Goal: Book appointment/travel/reservation

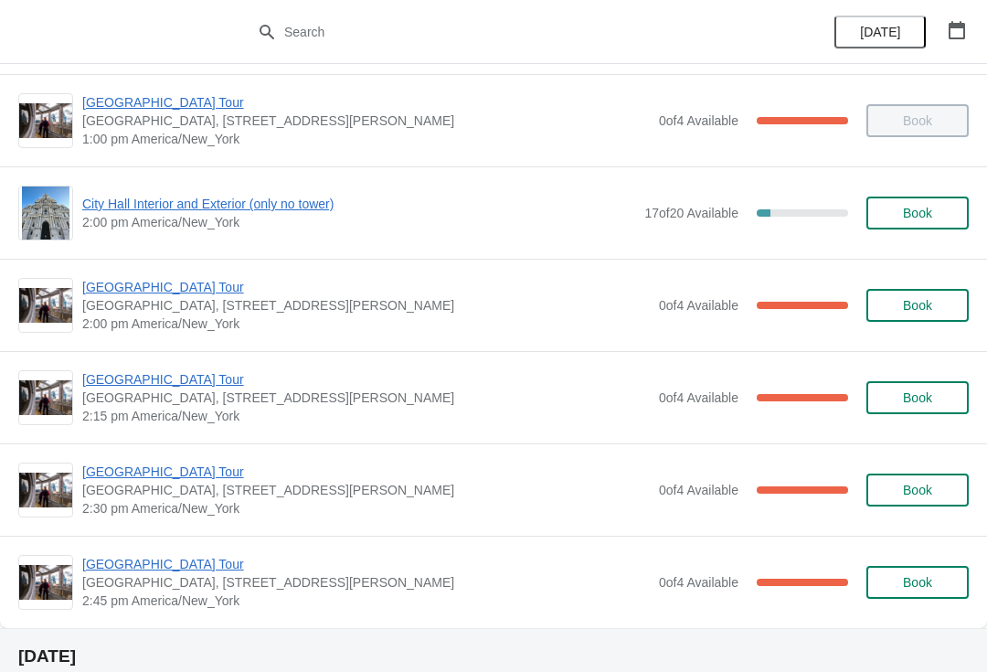
scroll to position [1379, 0]
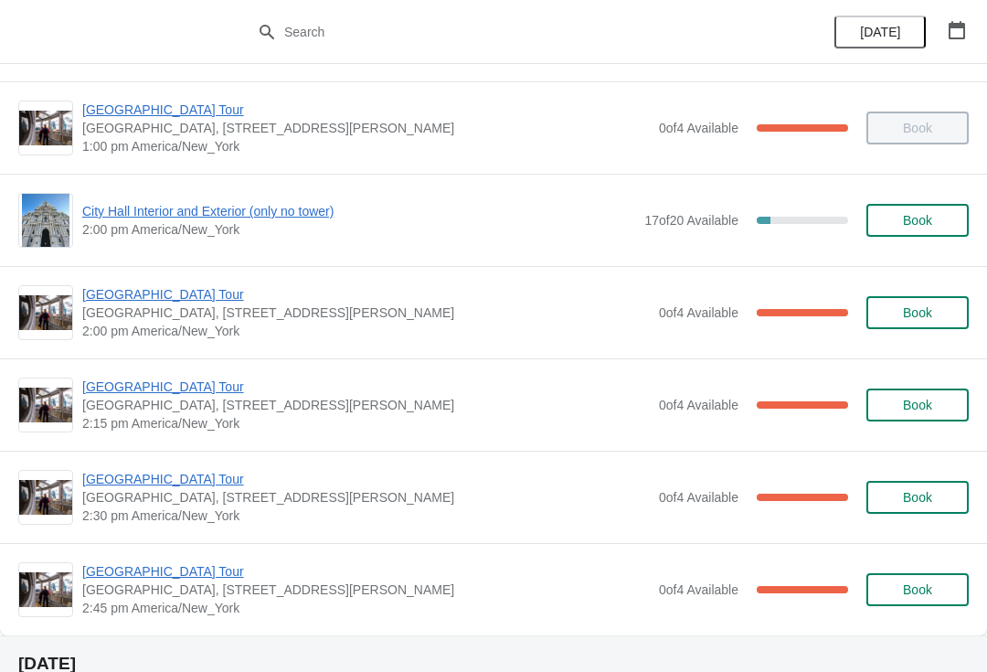
click at [112, 197] on div "City Hall Interior and Exterior (only no tower) 2:00 pm America/New_York 17 of …" at bounding box center [493, 220] width 951 height 55
click at [937, 223] on span "Book" at bounding box center [917, 220] width 69 height 15
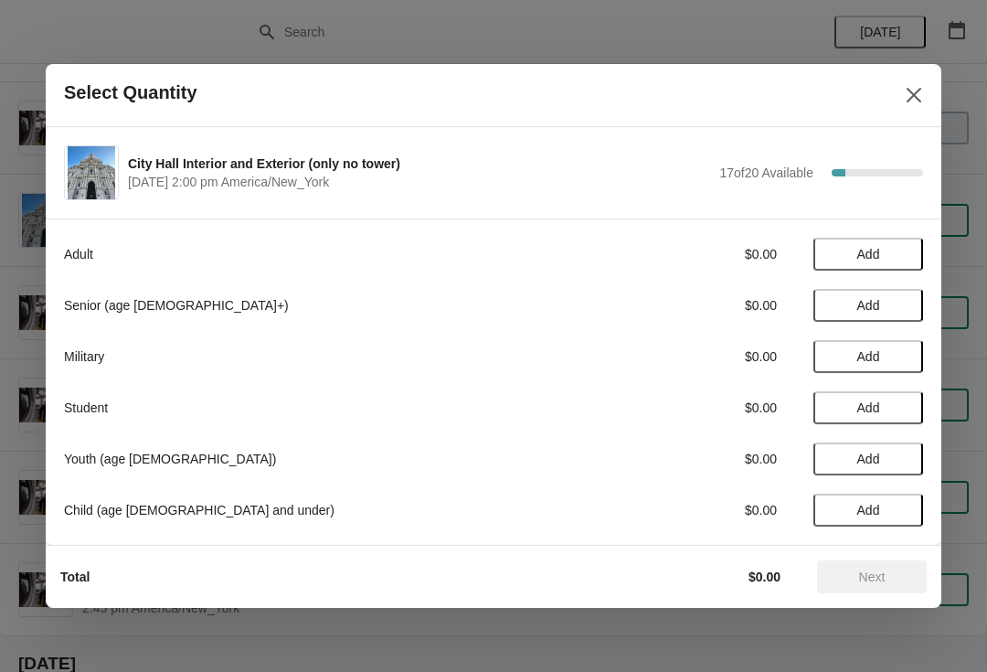
click at [872, 248] on span "Add" at bounding box center [868, 254] width 23 height 15
click at [842, 245] on icon at bounding box center [836, 254] width 19 height 19
click at [890, 392] on button "Add" at bounding box center [869, 407] width 110 height 33
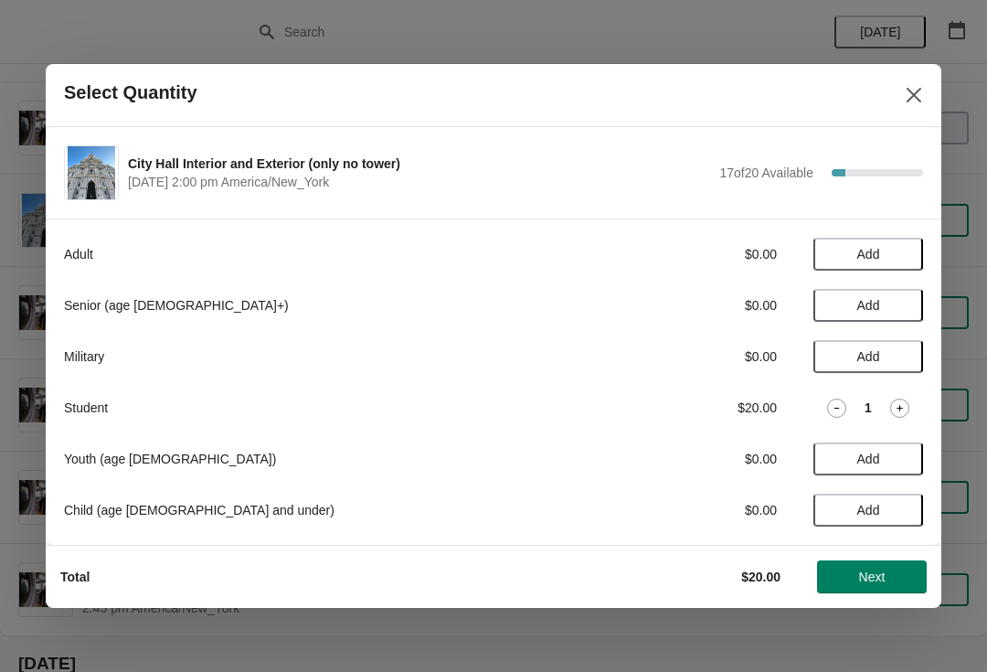
click at [888, 587] on button "Next" at bounding box center [872, 576] width 110 height 33
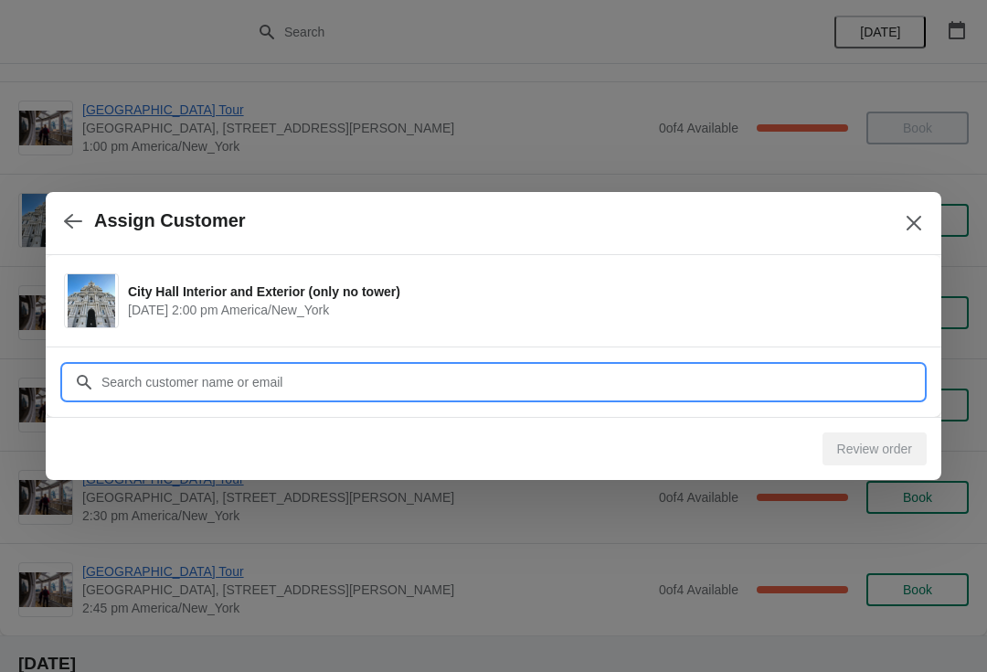
click at [739, 389] on input "Customer" at bounding box center [512, 382] width 823 height 33
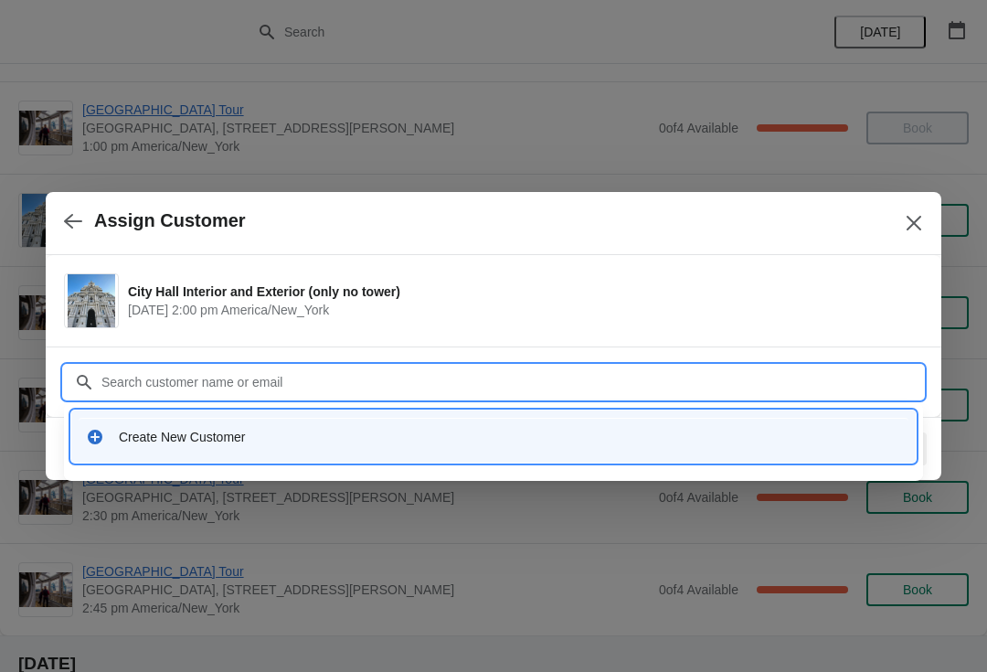
click at [124, 429] on div "Create New Customer" at bounding box center [510, 437] width 782 height 18
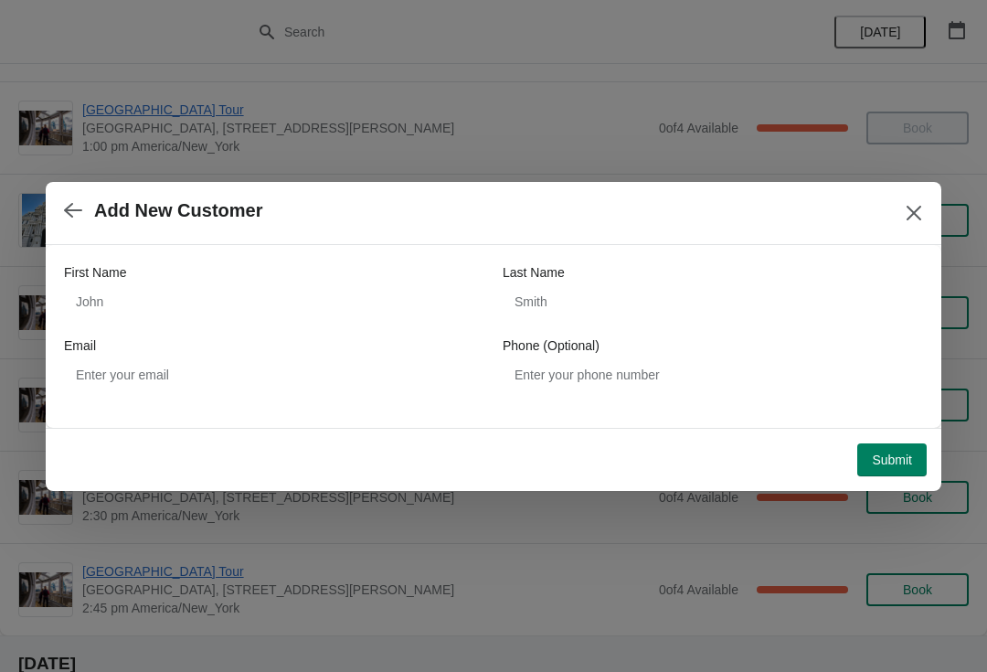
click at [274, 328] on div "First Name Last Name Email Phone (Optional)" at bounding box center [493, 327] width 859 height 128
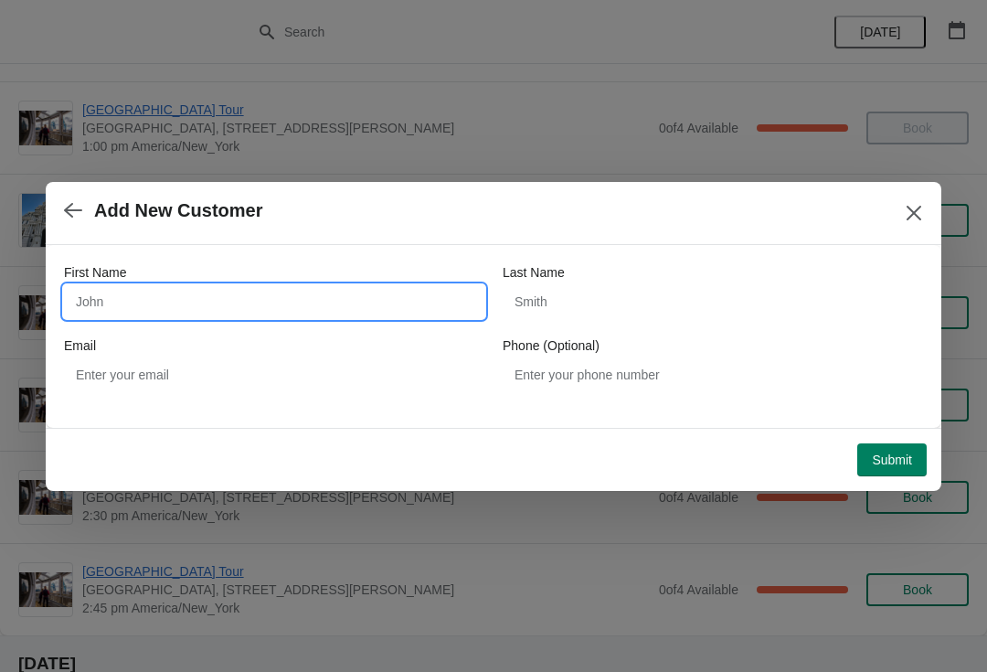
click at [303, 288] on input "First Name" at bounding box center [274, 301] width 420 height 33
type input "[PERSON_NAME]"
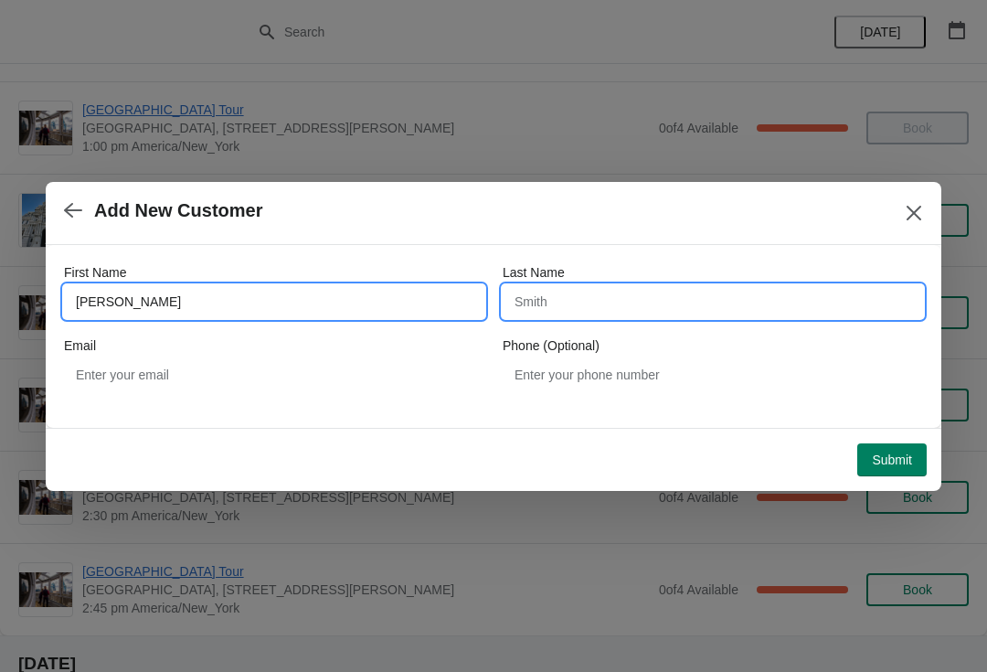
click at [663, 300] on input "Last Name" at bounding box center [713, 301] width 420 height 33
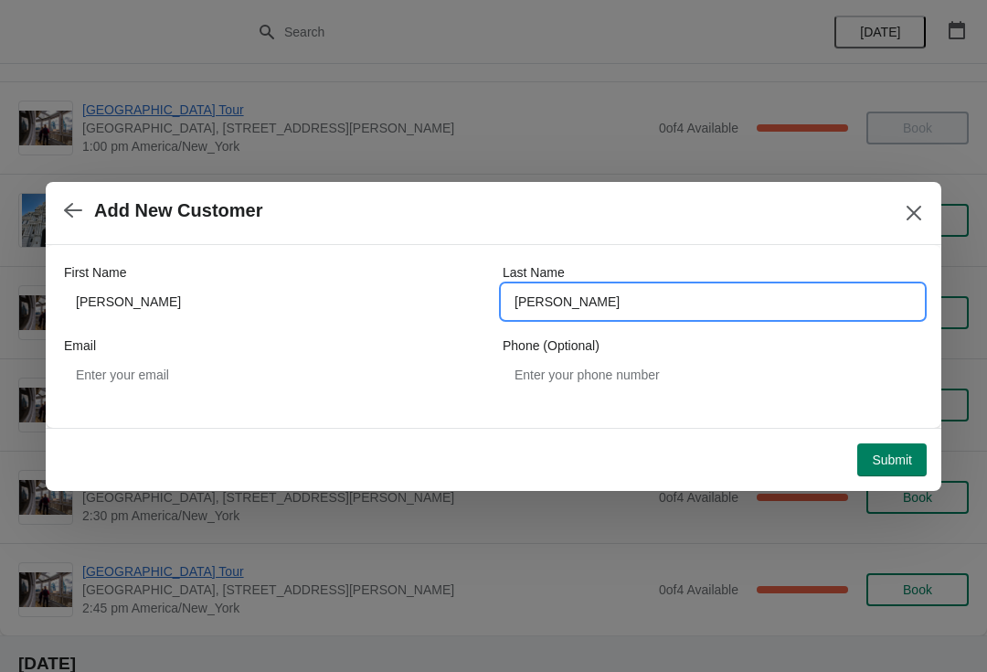
type input "[PERSON_NAME]"
click at [888, 443] on button "Submit" at bounding box center [891, 459] width 69 height 33
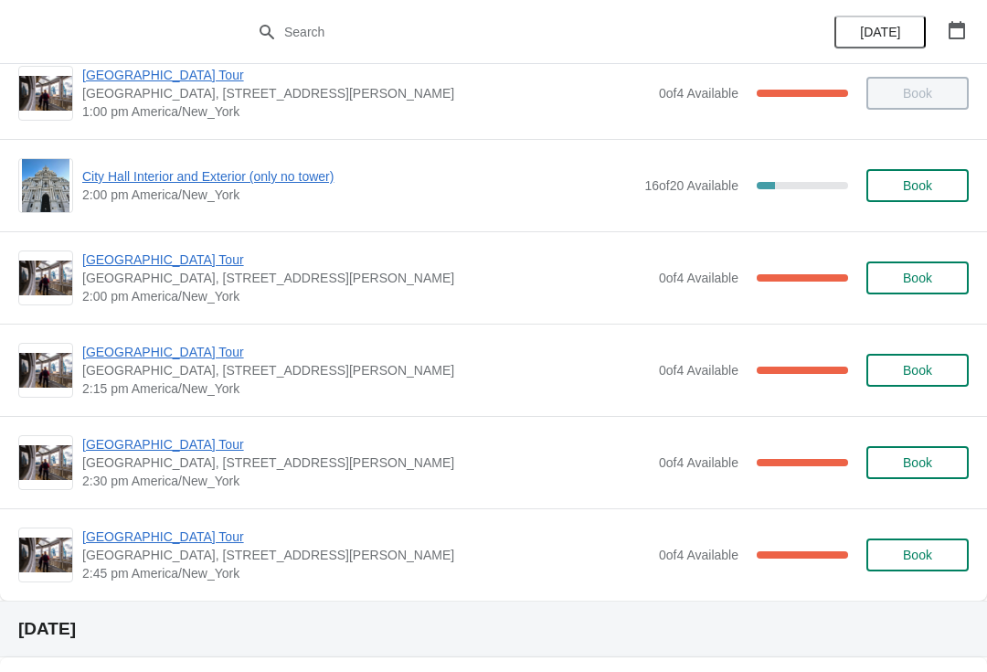
scroll to position [1415, 0]
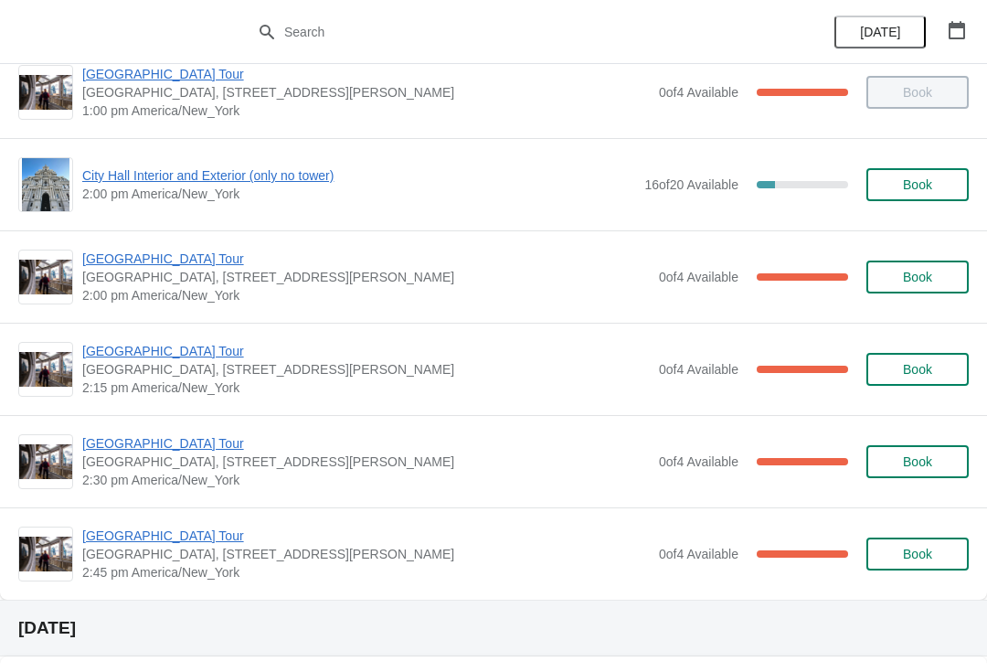
click at [312, 163] on div "City Hall Interior and Exterior (only no tower) 2:00 pm America/New_York 16 of …" at bounding box center [493, 184] width 951 height 55
click at [333, 184] on span "City Hall Interior and Exterior (only no tower)" at bounding box center [358, 175] width 553 height 18
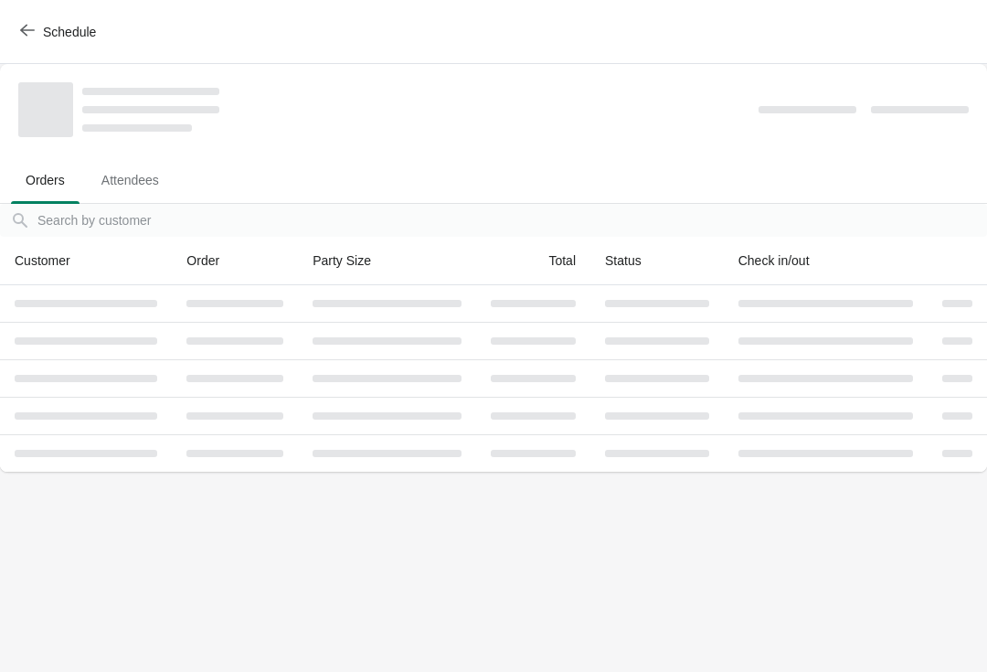
scroll to position [0, 0]
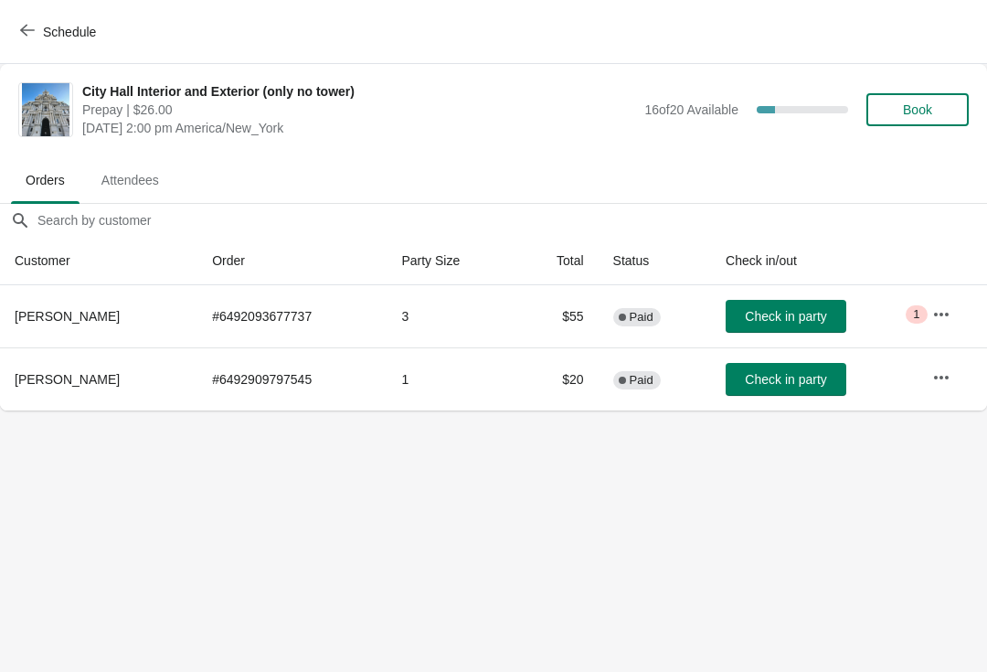
click at [819, 378] on span "Check in party" at bounding box center [785, 379] width 81 height 15
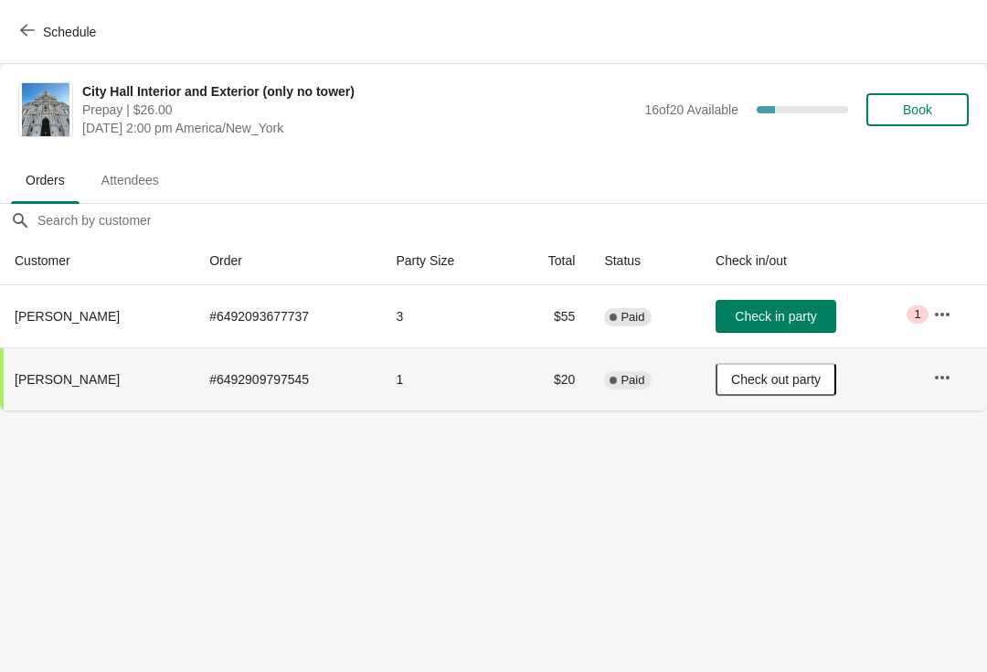
click at [50, 46] on button "Schedule" at bounding box center [59, 32] width 101 height 33
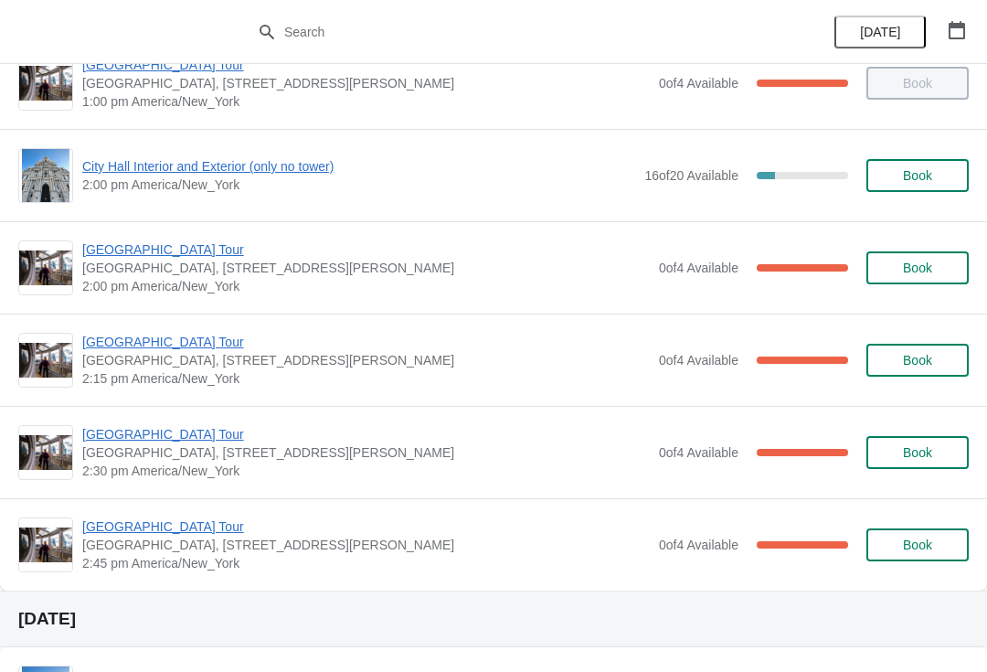
scroll to position [1425, 0]
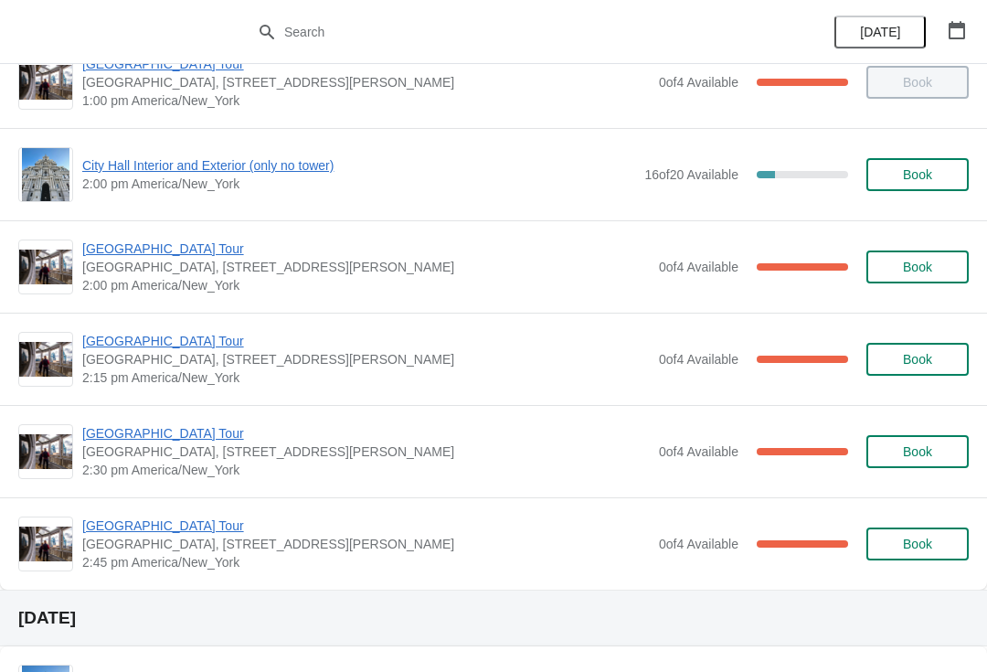
click at [151, 257] on span "[GEOGRAPHIC_DATA] Tour" at bounding box center [366, 248] width 568 height 18
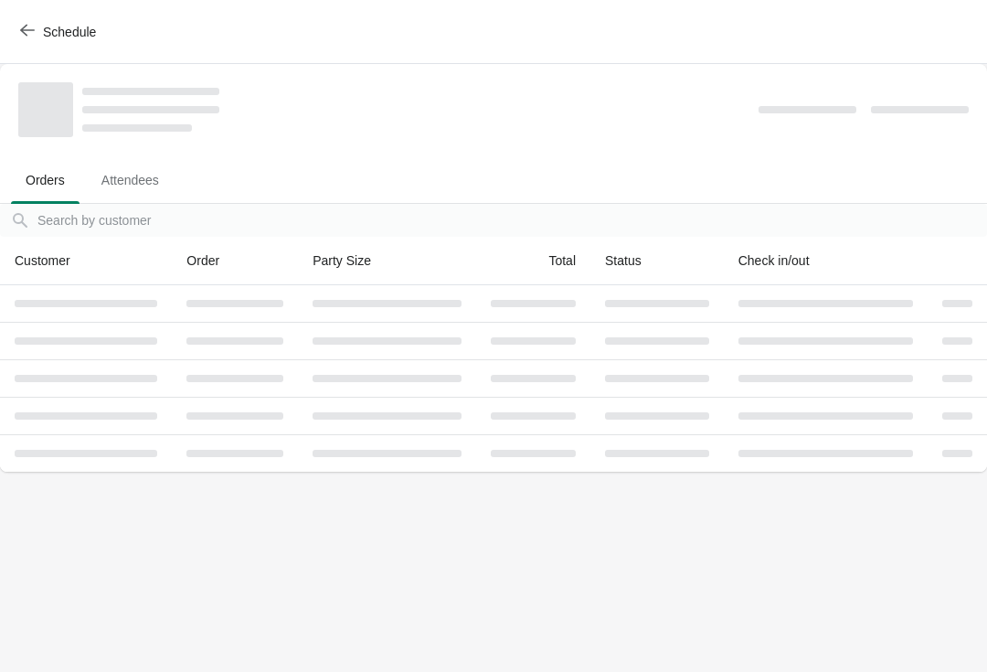
scroll to position [0, 0]
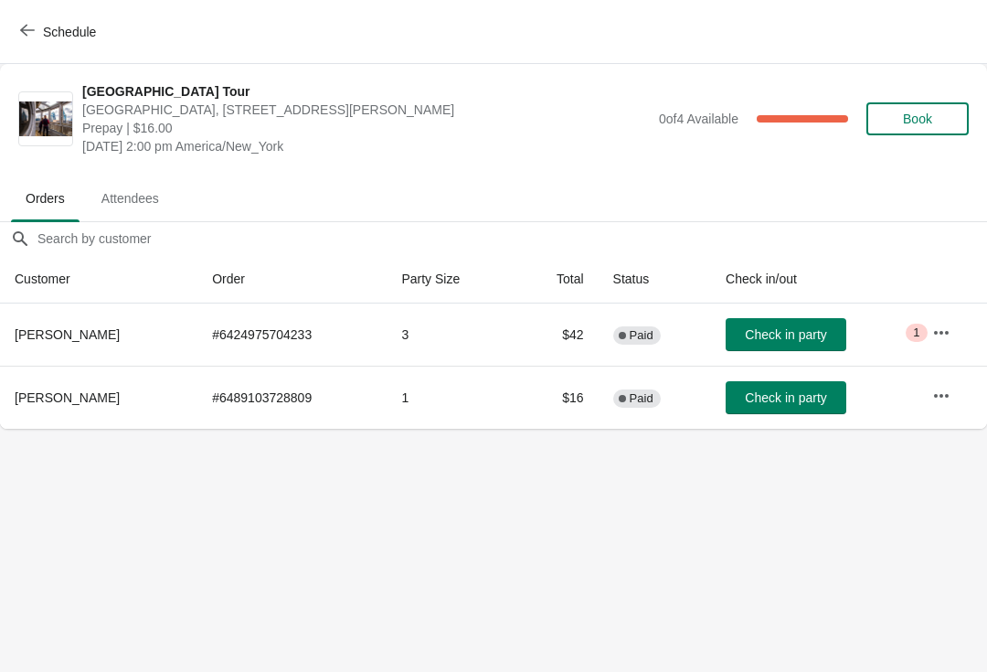
click at [811, 350] on button "Check in party" at bounding box center [786, 334] width 121 height 33
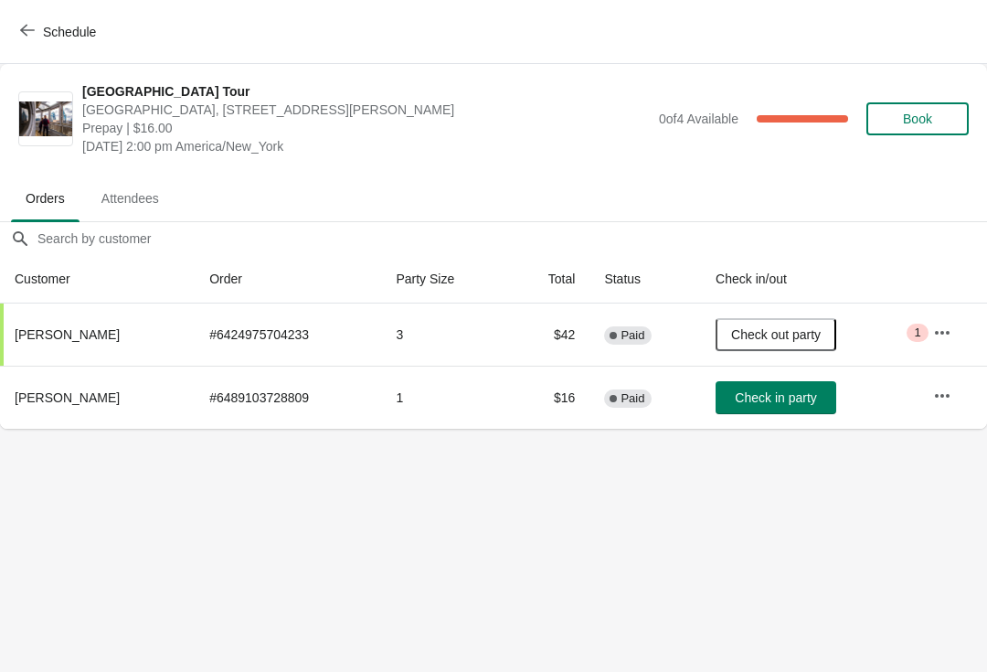
click at [29, 64] on div "City Hall Tower Tour City Hall Visitor Center, 1400 John F Kennedy Boulevard Su…" at bounding box center [493, 119] width 987 height 110
click at [44, 25] on span "Schedule" at bounding box center [69, 32] width 53 height 15
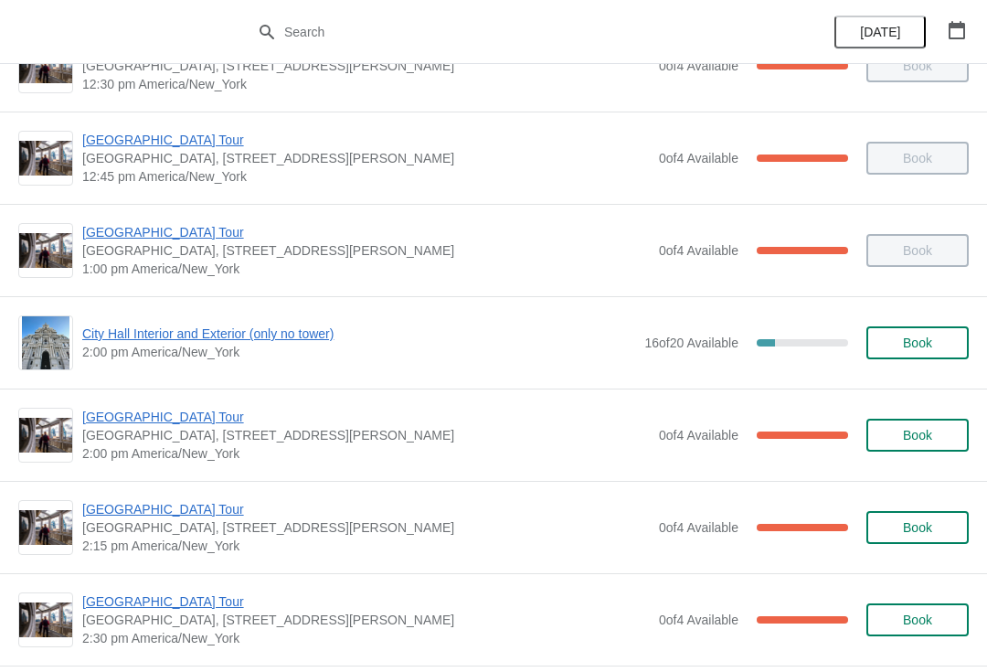
scroll to position [1262, 0]
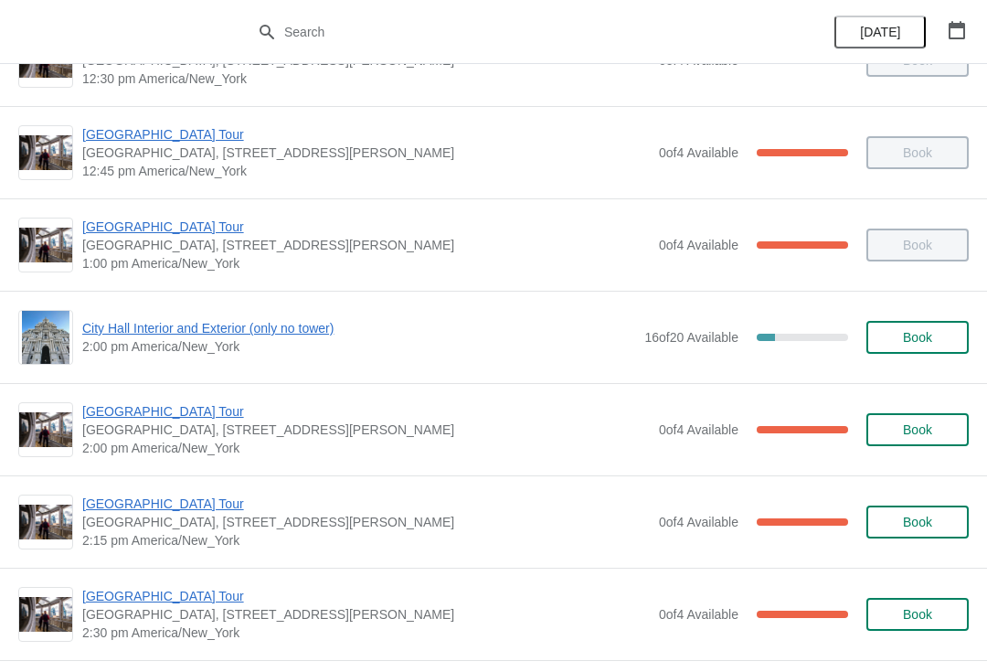
click at [295, 336] on span "City Hall Interior and Exterior (only no tower)" at bounding box center [358, 328] width 553 height 18
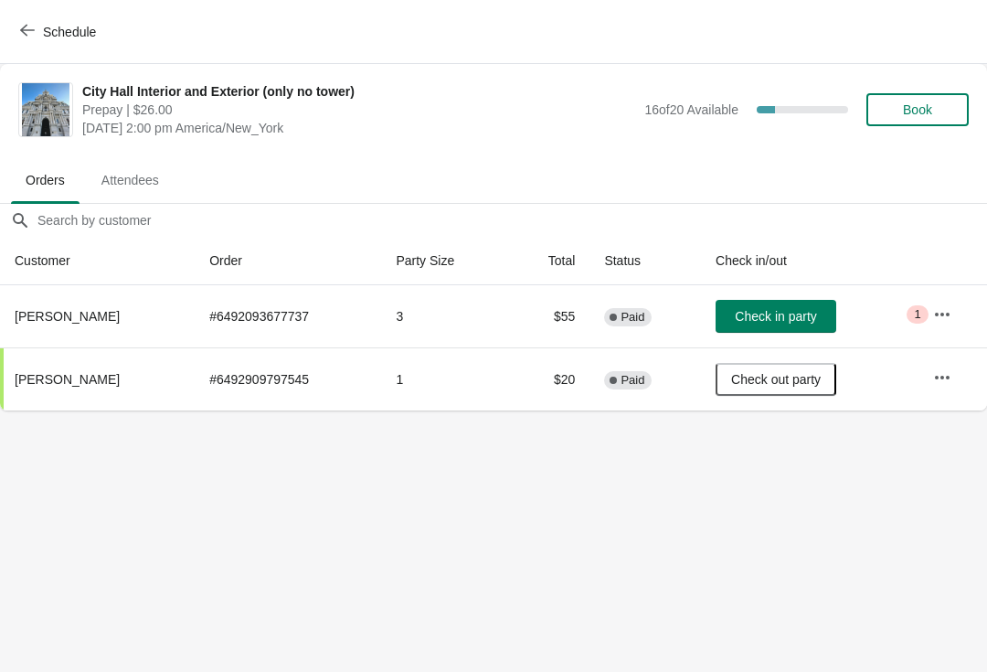
scroll to position [0, 0]
click at [63, 34] on span "Schedule" at bounding box center [69, 32] width 53 height 15
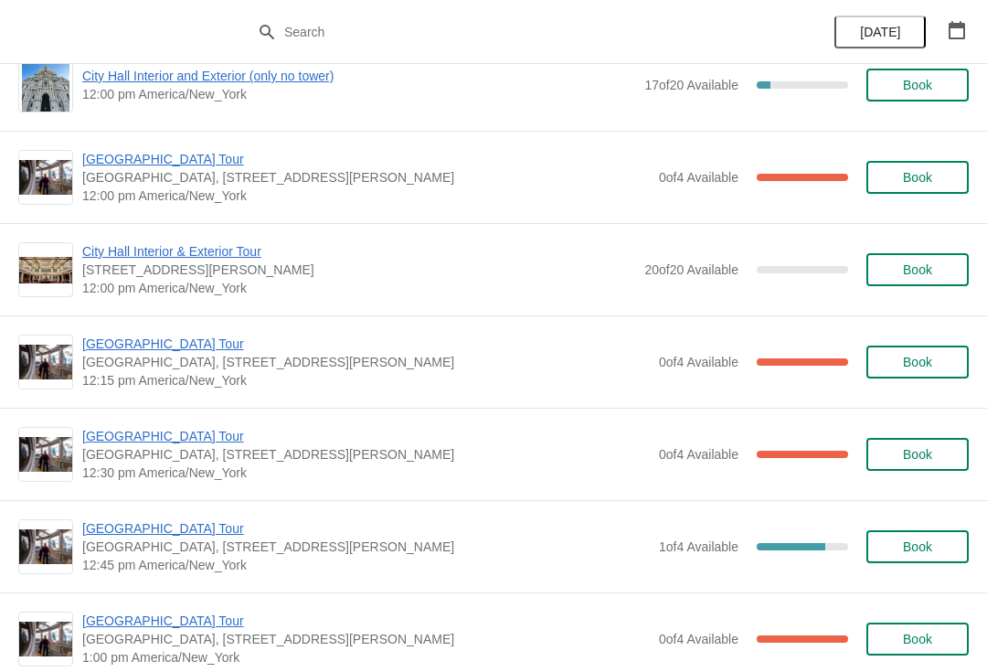
scroll to position [2795, 0]
